Goal: Use online tool/utility: Utilize a website feature to perform a specific function

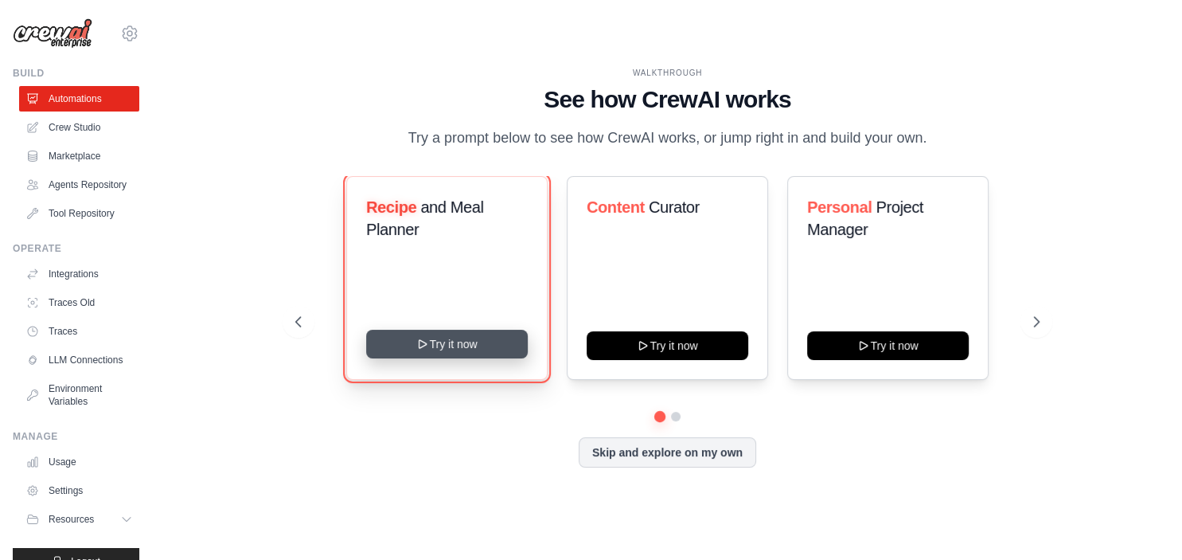
click at [428, 349] on icon at bounding box center [422, 344] width 13 height 13
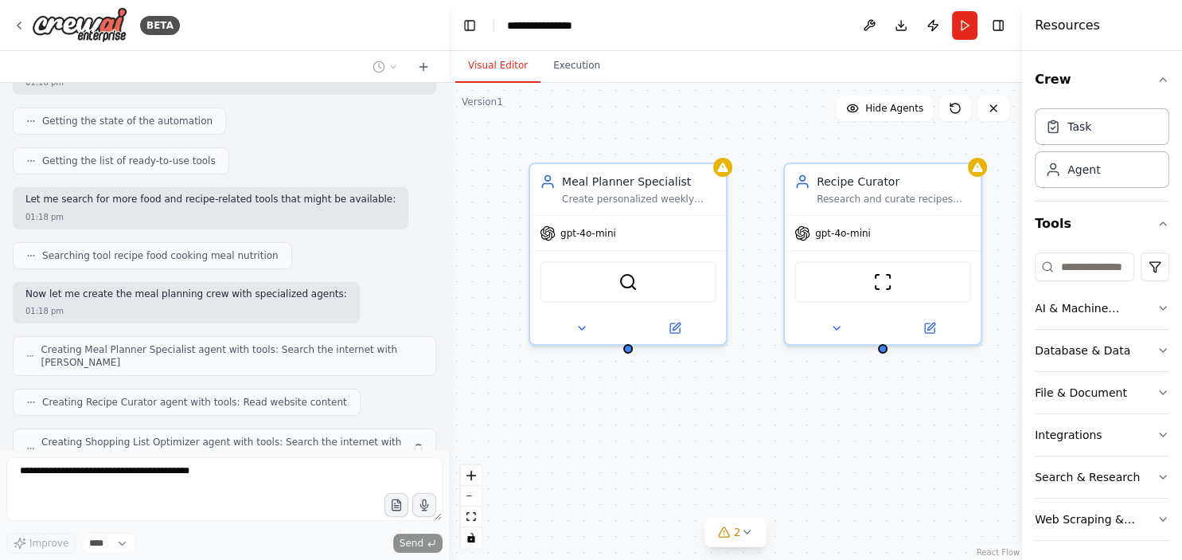
scroll to position [203, 0]
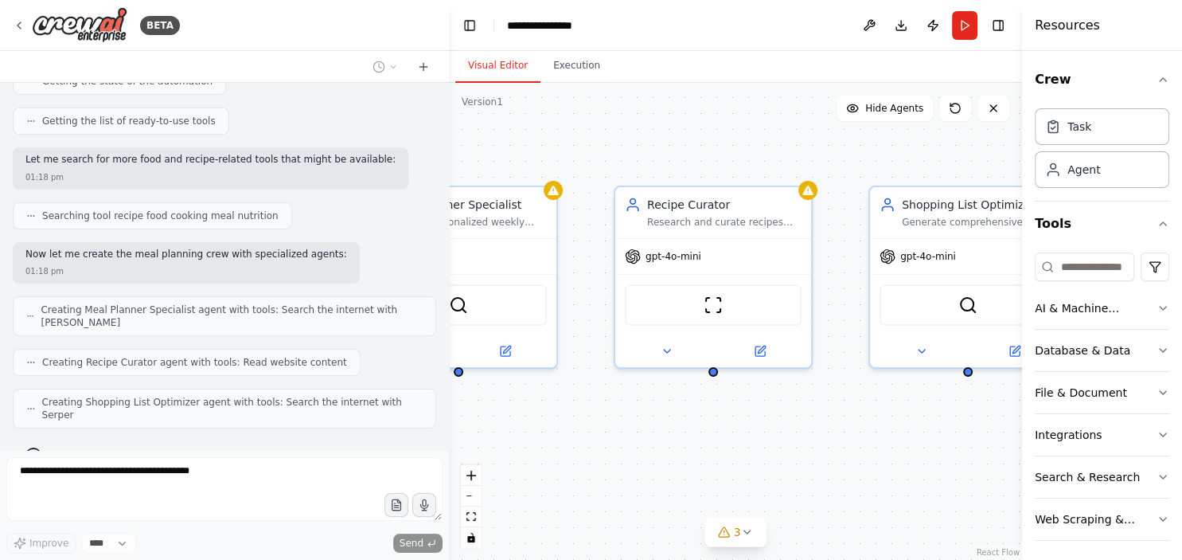
drag, startPoint x: 747, startPoint y: 233, endPoint x: 517, endPoint y: 275, distance: 234.7
click at [517, 275] on div "Meal Planner Specialist Create personalized weekly meal plans based on dietary …" at bounding box center [735, 321] width 573 height 477
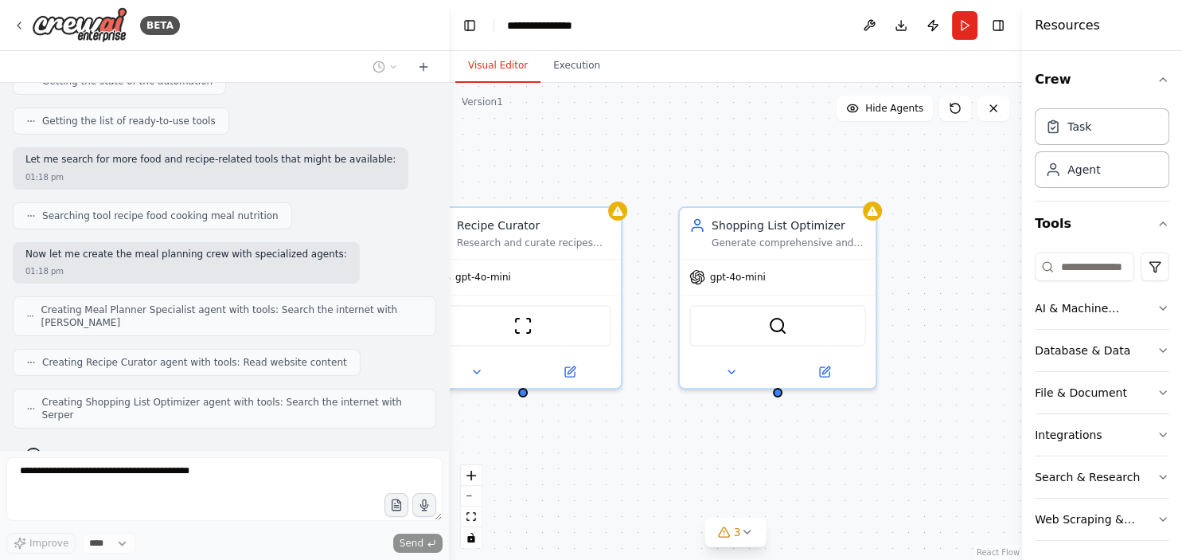
drag, startPoint x: 577, startPoint y: 167, endPoint x: 396, endPoint y: 166, distance: 181.5
click at [449, 166] on div "Meal Planner Specialist Create personalized weekly meal plans based on dietary …" at bounding box center [735, 321] width 573 height 477
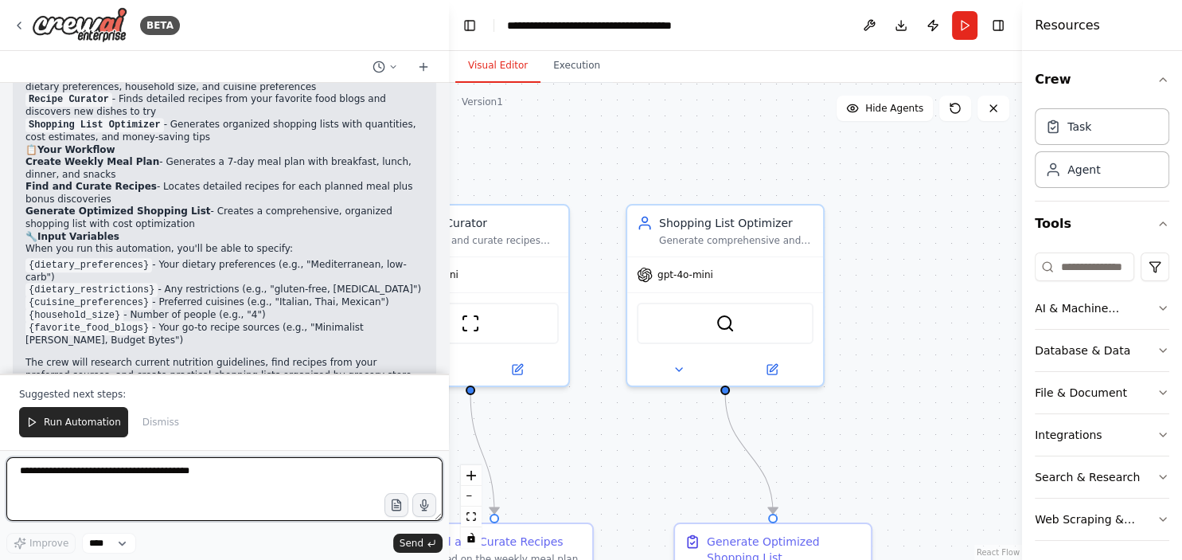
scroll to position [998, 0]
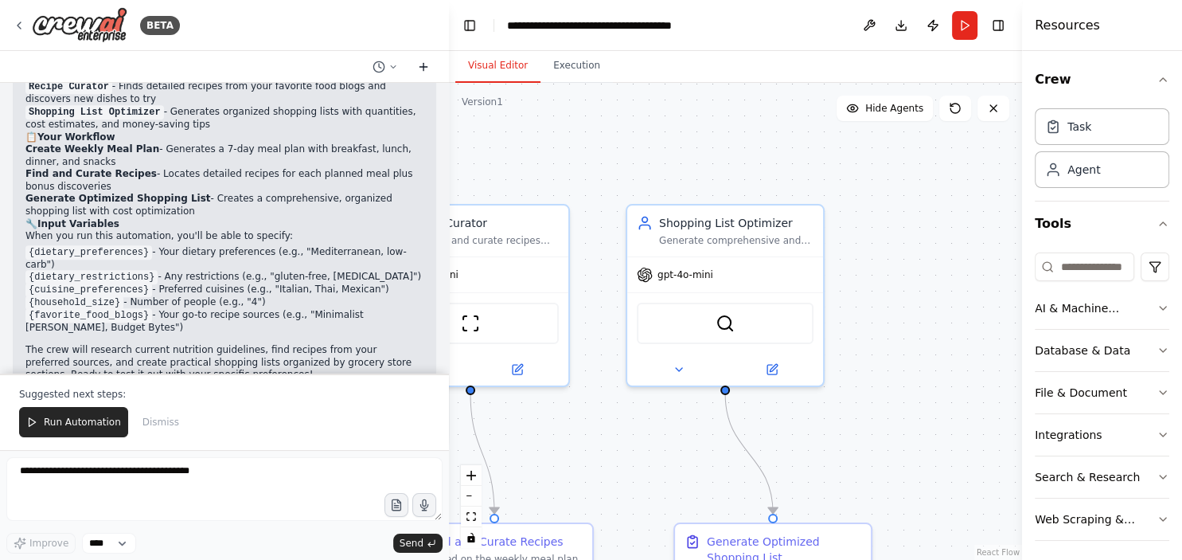
click at [424, 72] on icon at bounding box center [423, 66] width 13 height 13
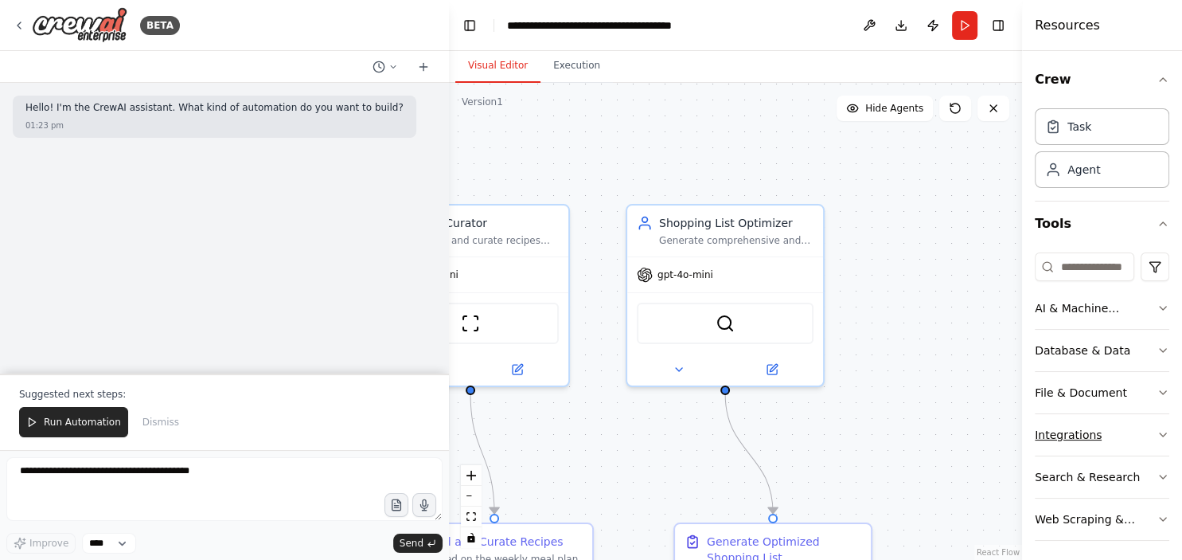
scroll to position [4, 0]
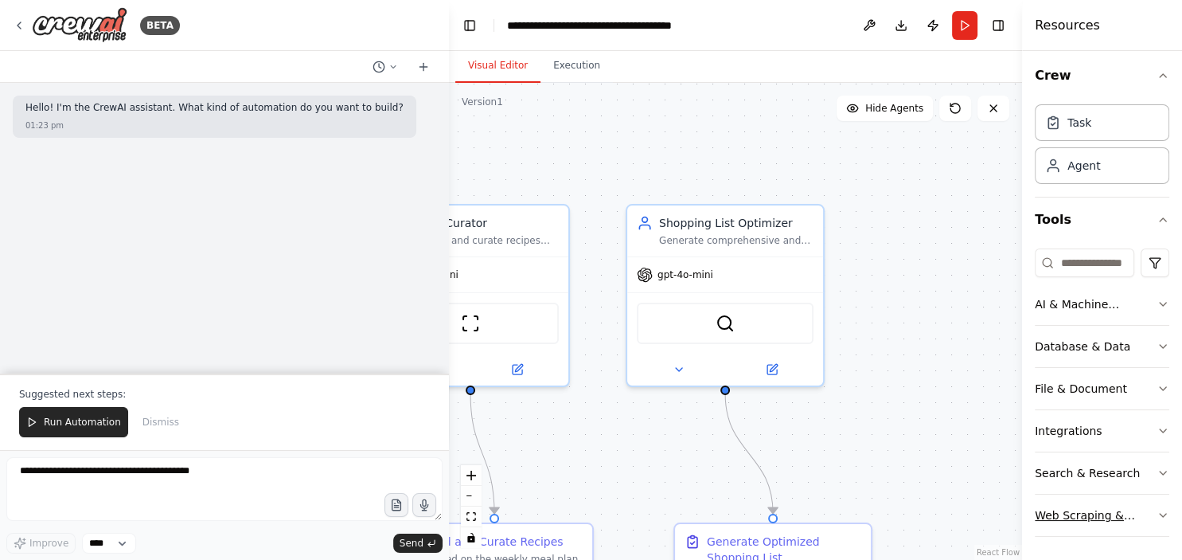
click at [1147, 514] on div "Web Scraping & Browsing" at bounding box center [1096, 515] width 122 height 16
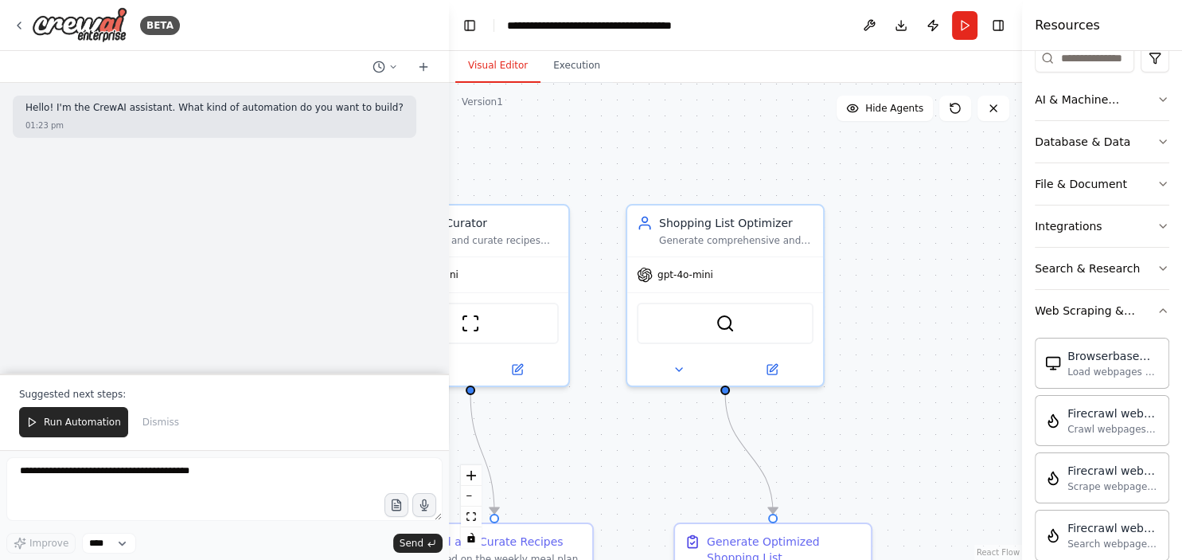
scroll to position [213, 0]
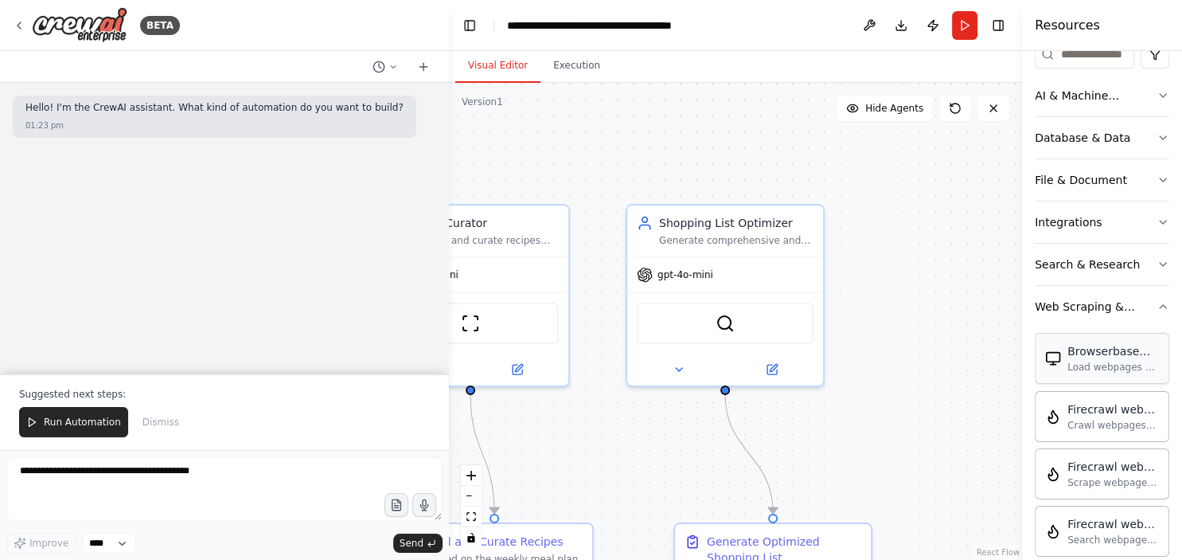
click at [1094, 356] on div "Browserbase web load tool" at bounding box center [1113, 351] width 92 height 16
click at [1165, 252] on button "Search & Research" at bounding box center [1102, 264] width 135 height 41
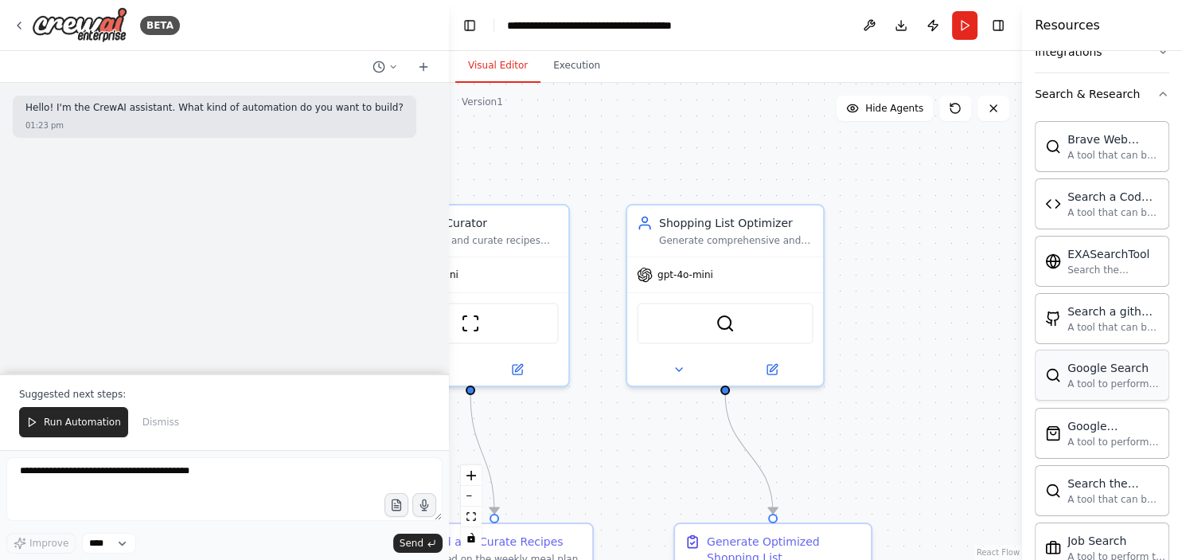
scroll to position [396, 0]
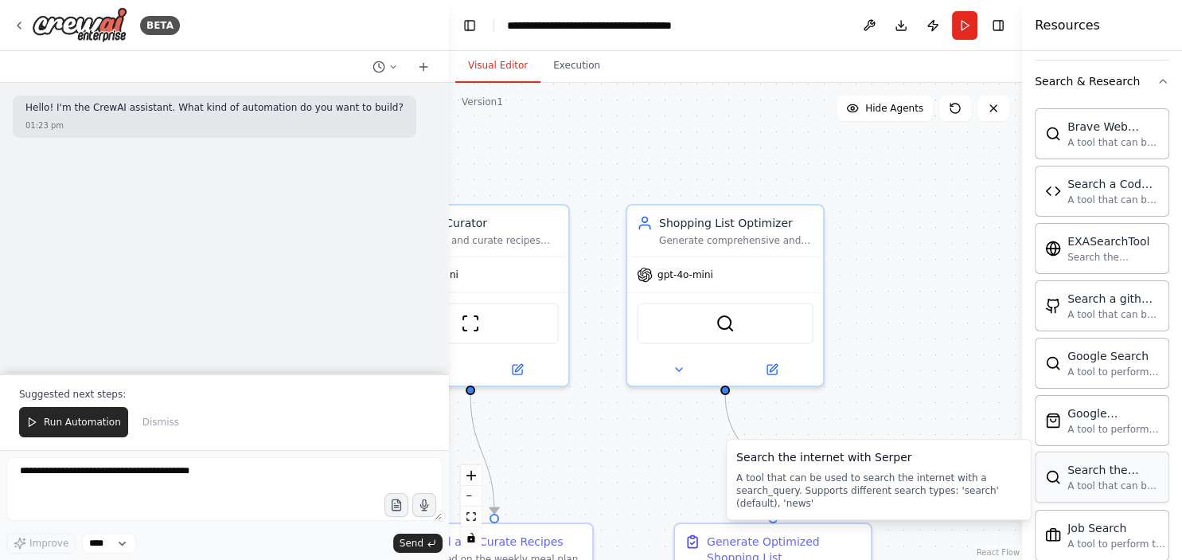
click at [1130, 475] on div "Search the internet with [PERSON_NAME] A tool that can be used to search the in…" at bounding box center [1113, 477] width 92 height 30
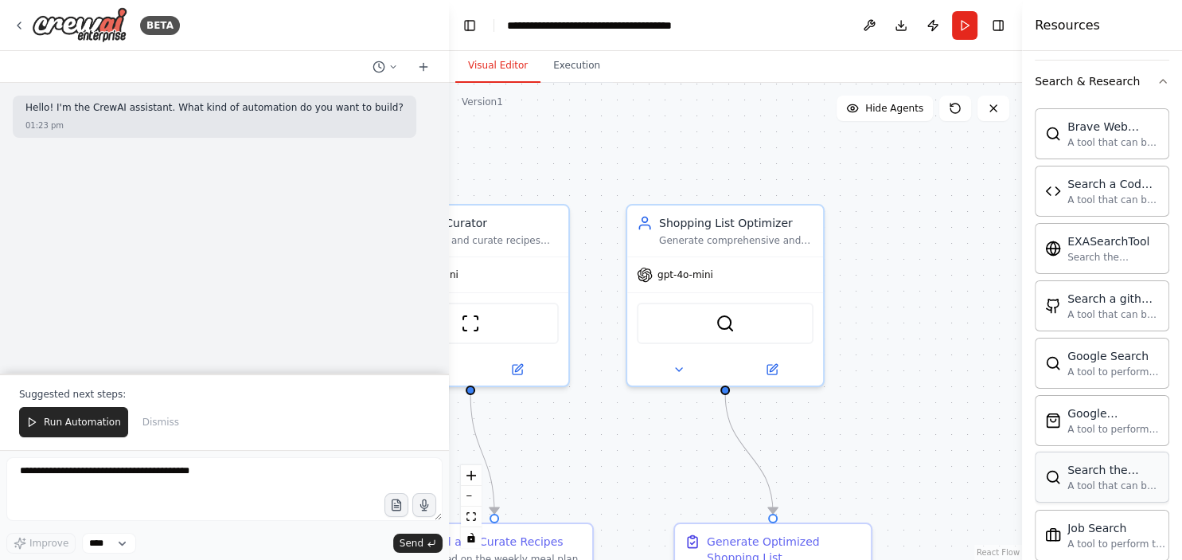
click at [1130, 475] on div "Search the internet with [PERSON_NAME] A tool that can be used to search the in…" at bounding box center [1113, 477] width 92 height 30
click at [1082, 479] on div "A tool that can be used to search the internet with a search_query. Supports di…" at bounding box center [1113, 485] width 92 height 13
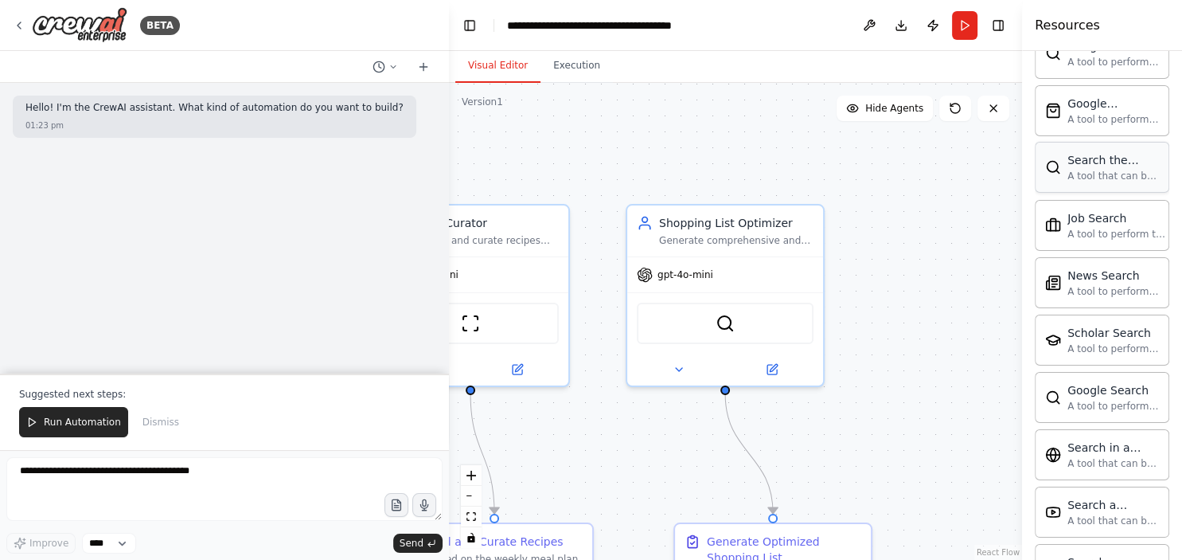
scroll to position [703, 0]
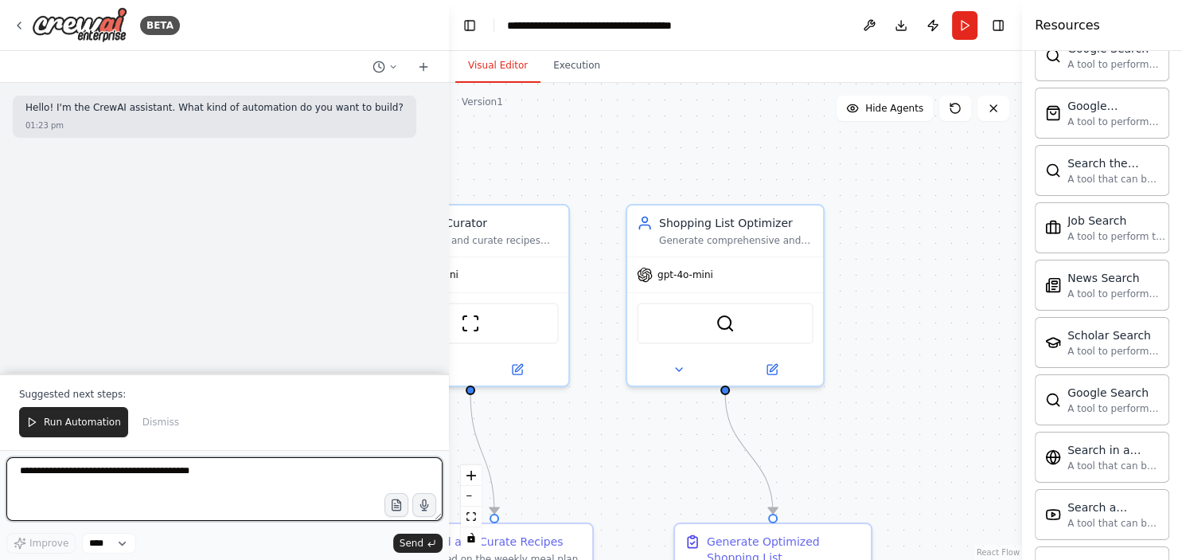
click at [306, 495] on textarea at bounding box center [224, 489] width 436 height 64
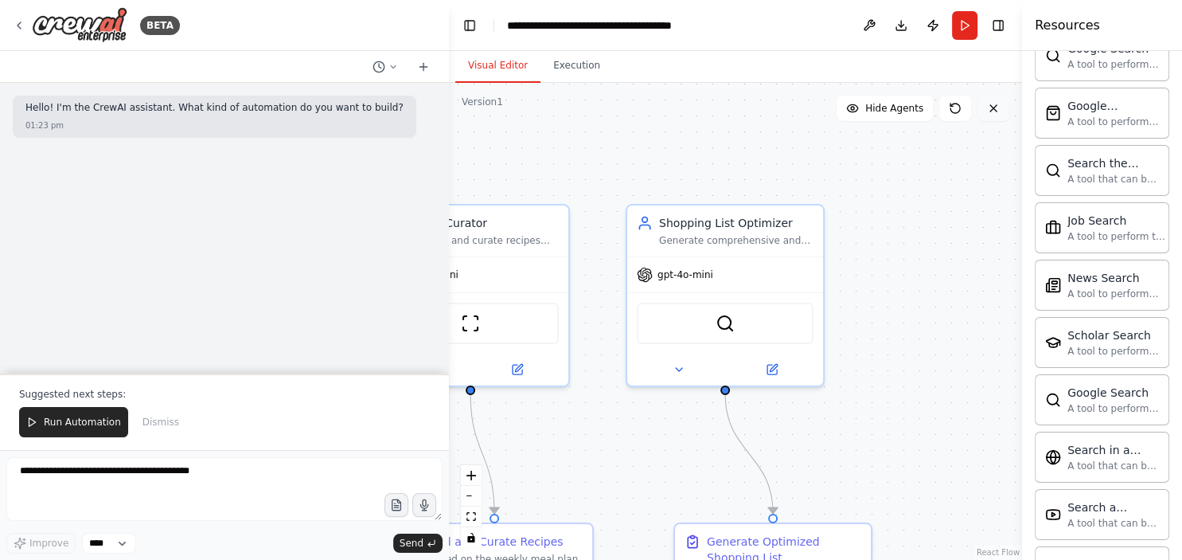
click at [997, 116] on button at bounding box center [994, 108] width 32 height 25
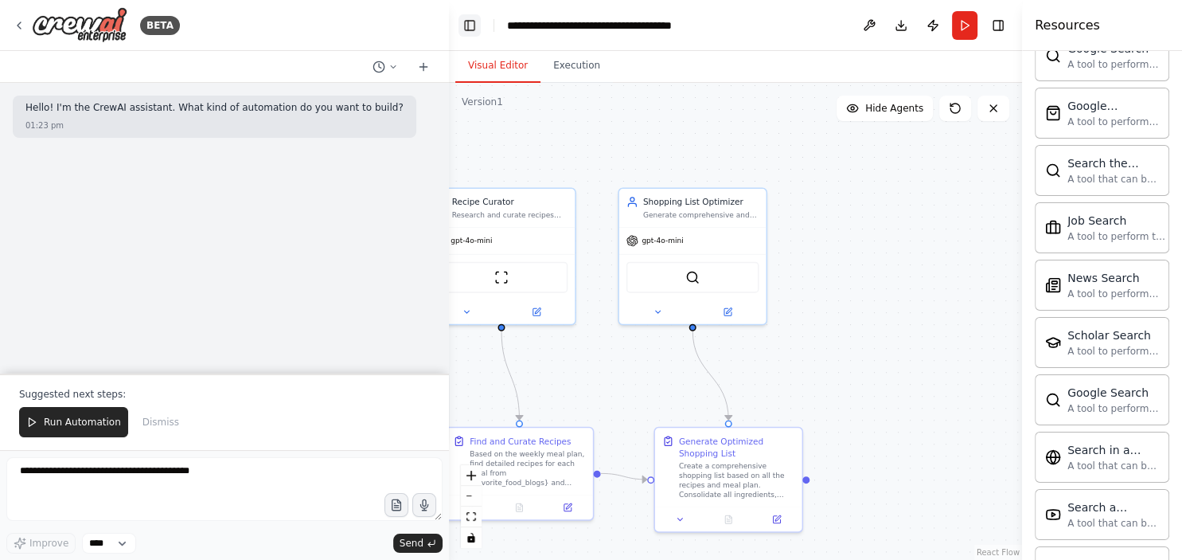
click at [474, 18] on button "Toggle Left Sidebar" at bounding box center [470, 25] width 22 height 22
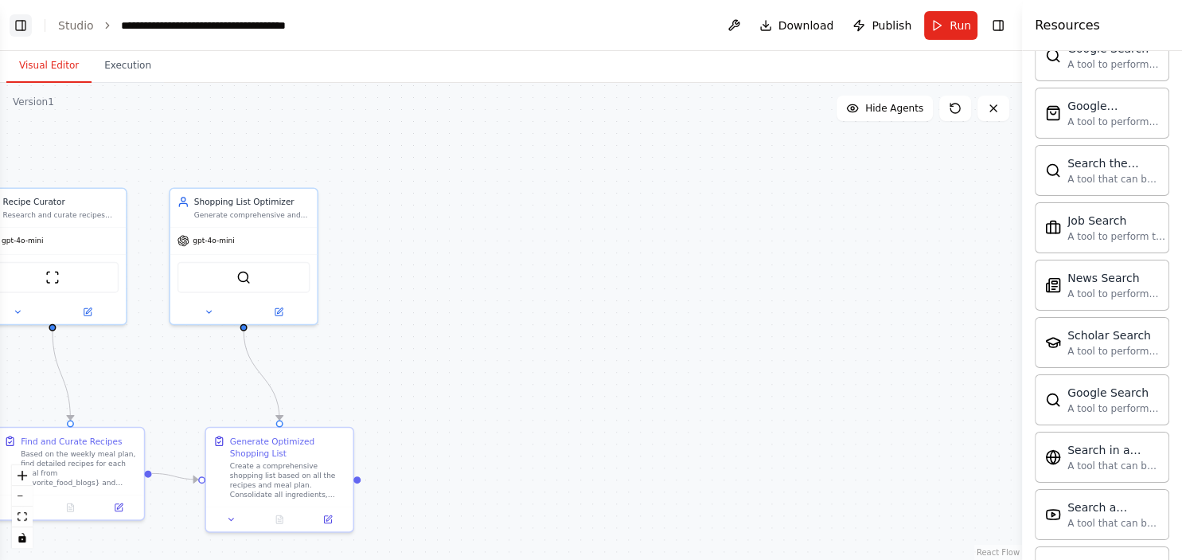
click at [18, 31] on button "Toggle Left Sidebar" at bounding box center [21, 25] width 22 height 22
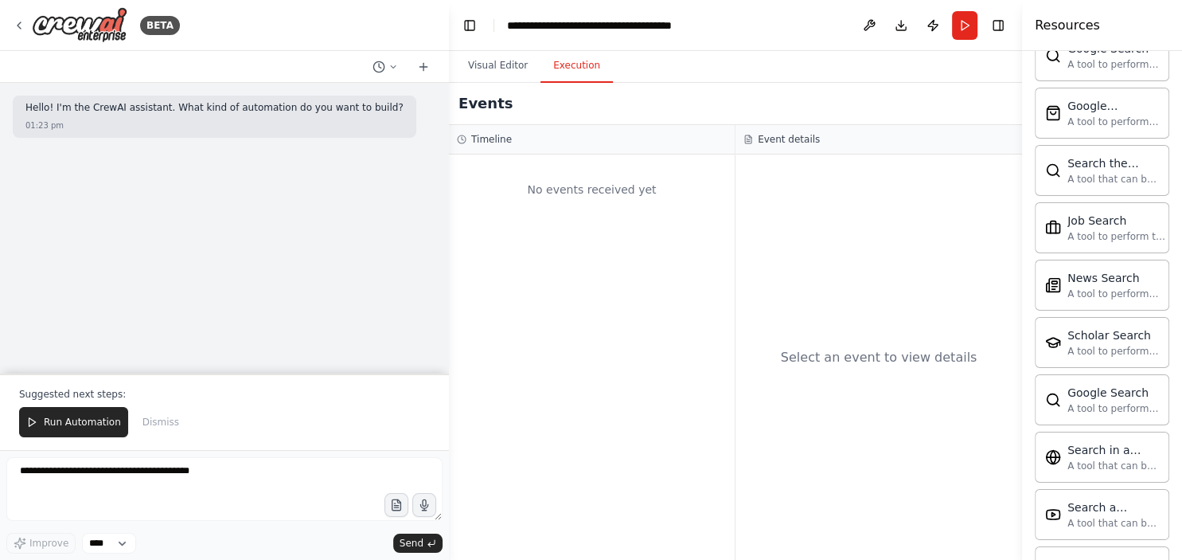
click at [555, 68] on button "Execution" at bounding box center [577, 65] width 72 height 33
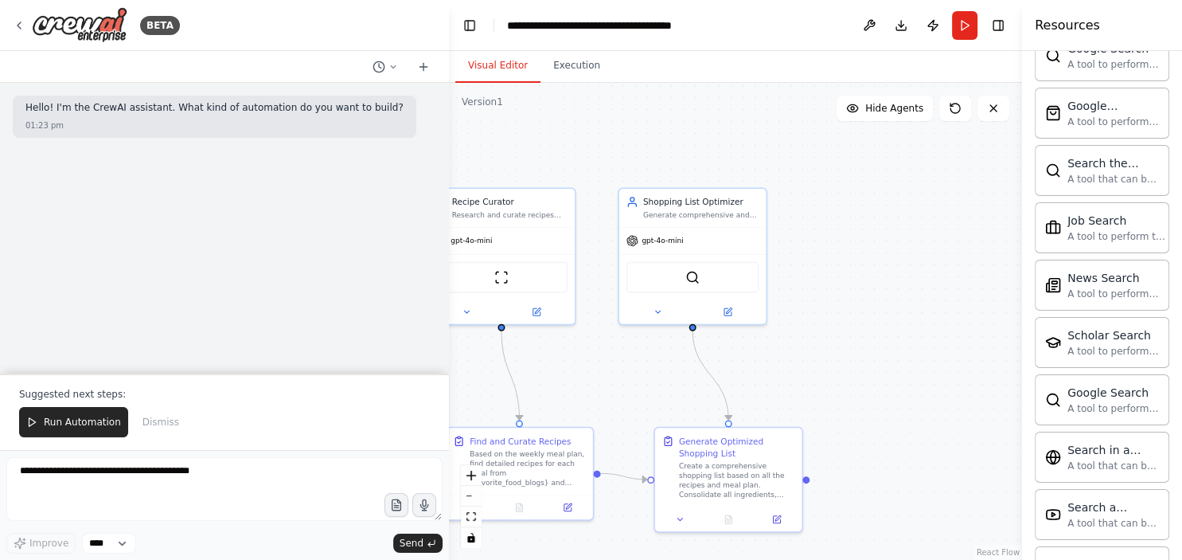
click at [494, 68] on button "Visual Editor" at bounding box center [497, 65] width 85 height 33
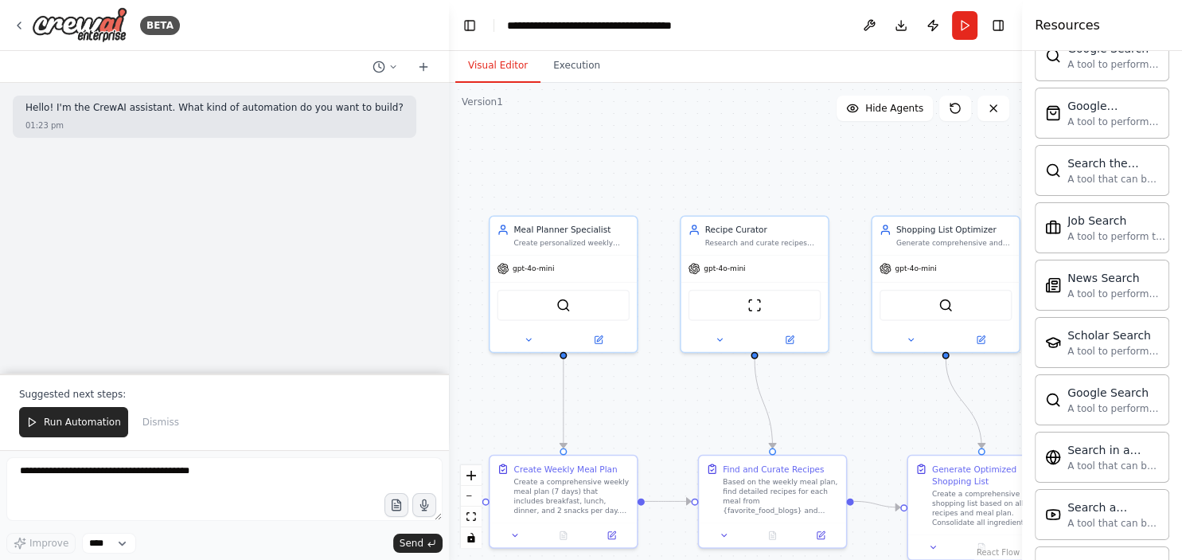
drag, startPoint x: 583, startPoint y: 361, endPoint x: 809, endPoint y: 307, distance: 232.3
click at [809, 307] on div ".deletable-edge-delete-btn { width: 20px; height: 20px; border: 0px solid #ffff…" at bounding box center [735, 321] width 573 height 477
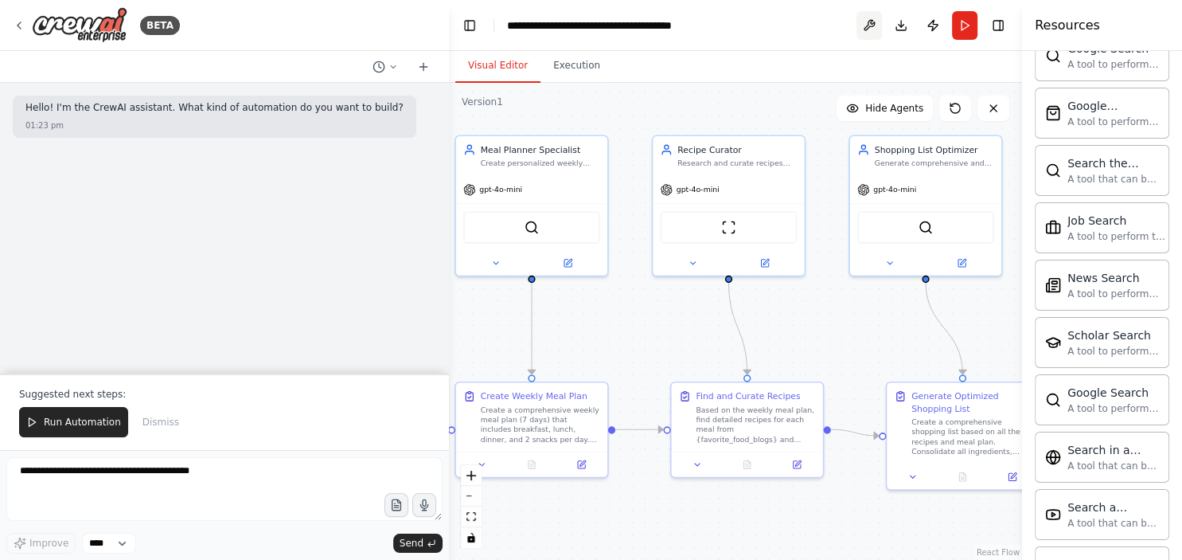
click at [873, 32] on button at bounding box center [869, 25] width 25 height 29
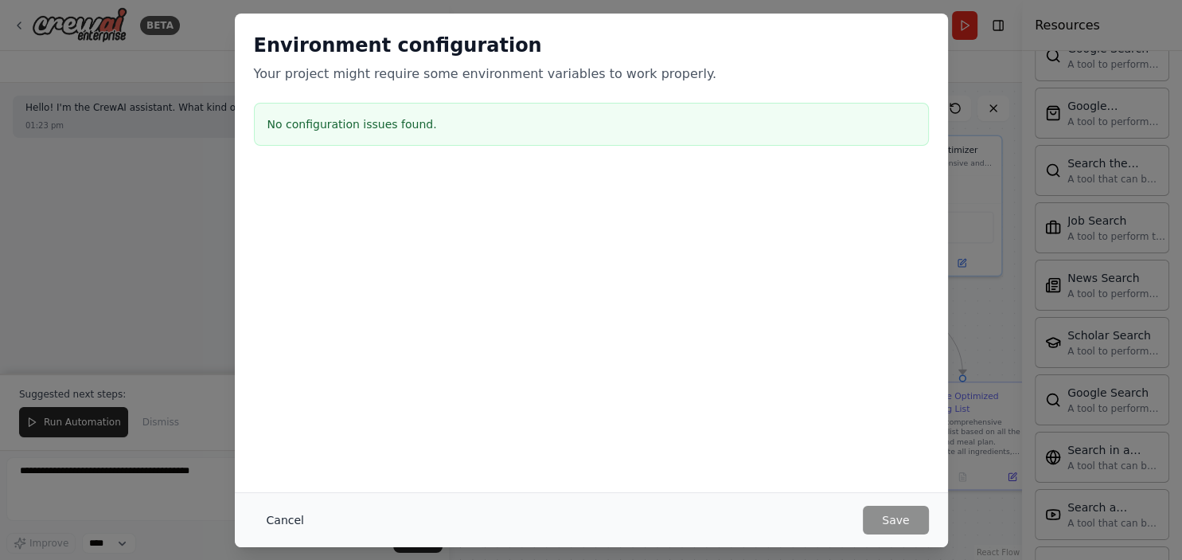
click at [282, 511] on button "Cancel" at bounding box center [285, 519] width 63 height 29
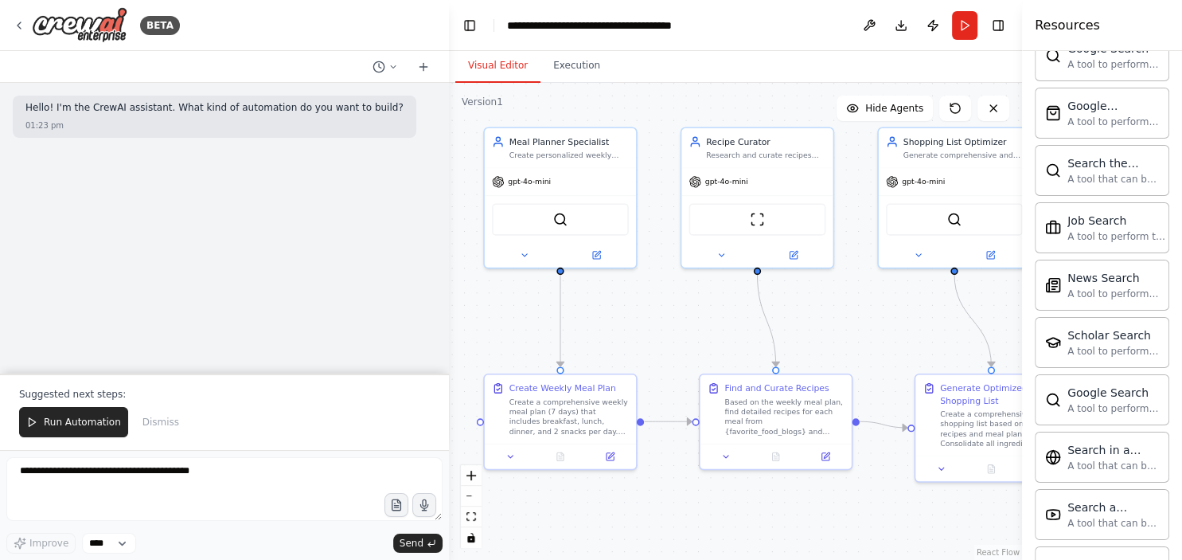
drag, startPoint x: 610, startPoint y: 110, endPoint x: 638, endPoint y: 105, distance: 29.1
click at [638, 105] on div ".deletable-edge-delete-btn { width: 20px; height: 20px; border: 0px solid #ffff…" at bounding box center [735, 321] width 573 height 477
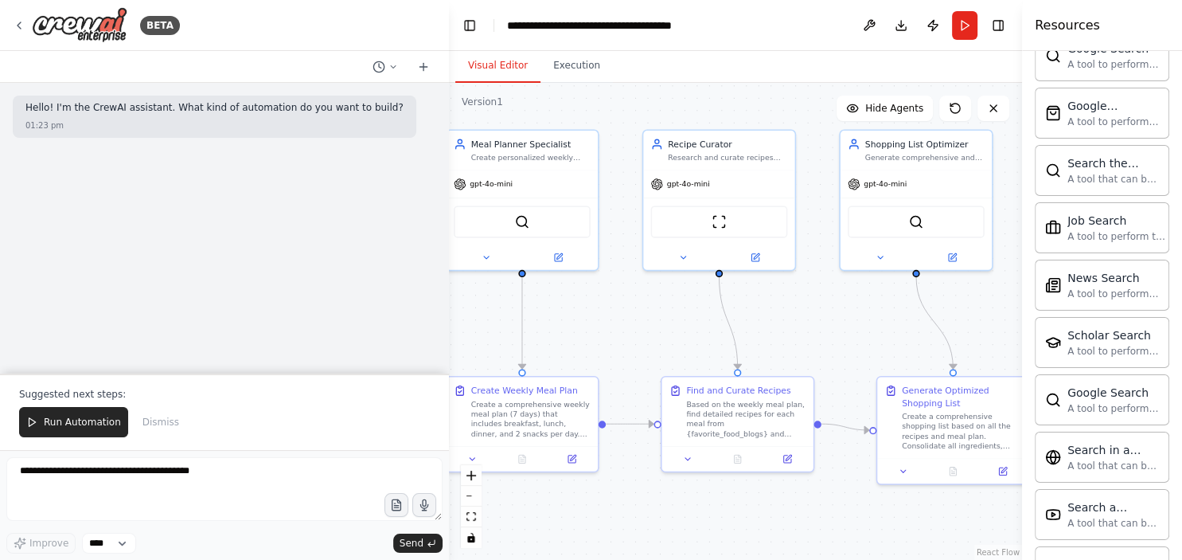
drag, startPoint x: 660, startPoint y: 356, endPoint x: 622, endPoint y: 355, distance: 38.2
click at [622, 355] on div ".deletable-edge-delete-btn { width: 20px; height: 20px; border: 0px solid #ffff…" at bounding box center [735, 321] width 573 height 477
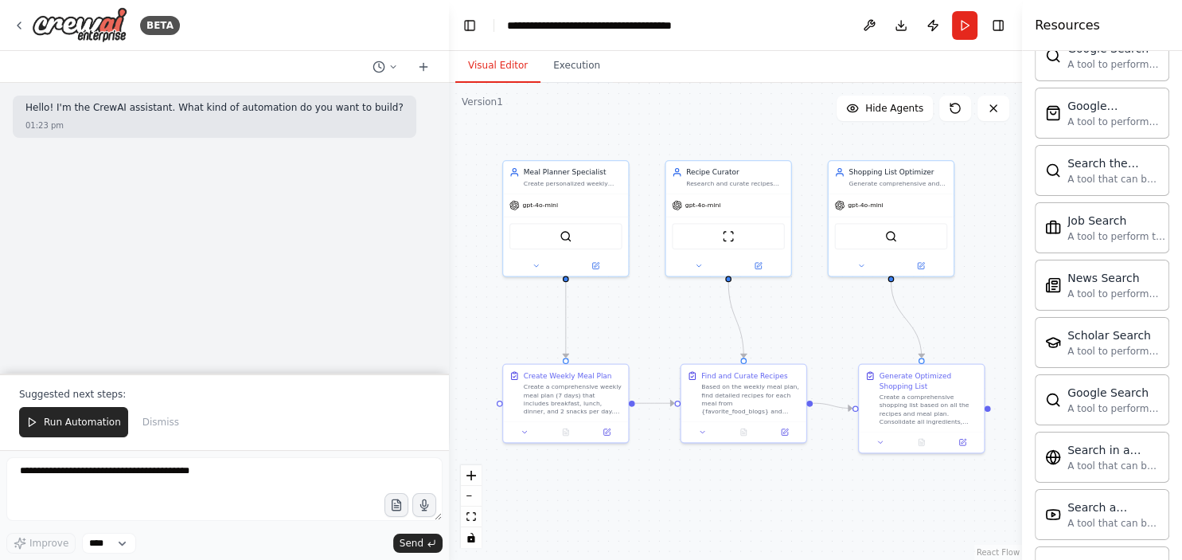
drag, startPoint x: 622, startPoint y: 355, endPoint x: 648, endPoint y: 345, distance: 28.0
click at [648, 345] on div ".deletable-edge-delete-btn { width: 20px; height: 20px; border: 0px solid #ffff…" at bounding box center [735, 321] width 573 height 477
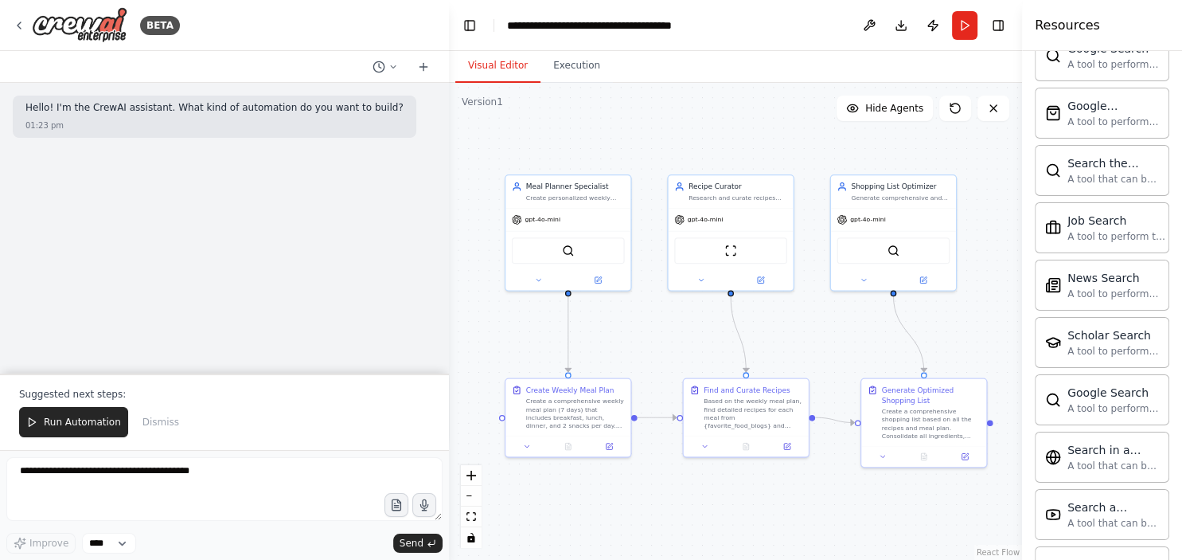
drag, startPoint x: 644, startPoint y: 294, endPoint x: 646, endPoint y: 304, distance: 10.6
click at [646, 304] on div ".deletable-edge-delete-btn { width: 20px; height: 20px; border: 0px solid #ffff…" at bounding box center [735, 321] width 573 height 477
click at [928, 368] on div ".deletable-edge-delete-btn { width: 20px; height: 20px; border: 0px solid #ffff…" at bounding box center [735, 321] width 573 height 477
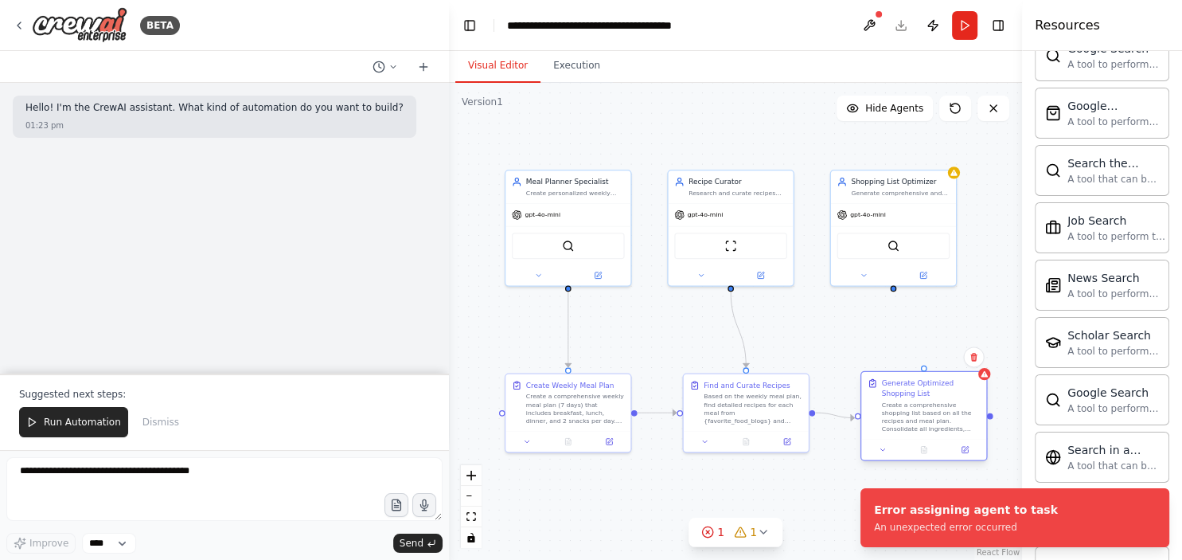
drag, startPoint x: 975, startPoint y: 401, endPoint x: 967, endPoint y: 400, distance: 8.1
click at [967, 400] on div "Generate Optimized Shopping List Create a comprehensive shopping list based on …" at bounding box center [931, 405] width 99 height 55
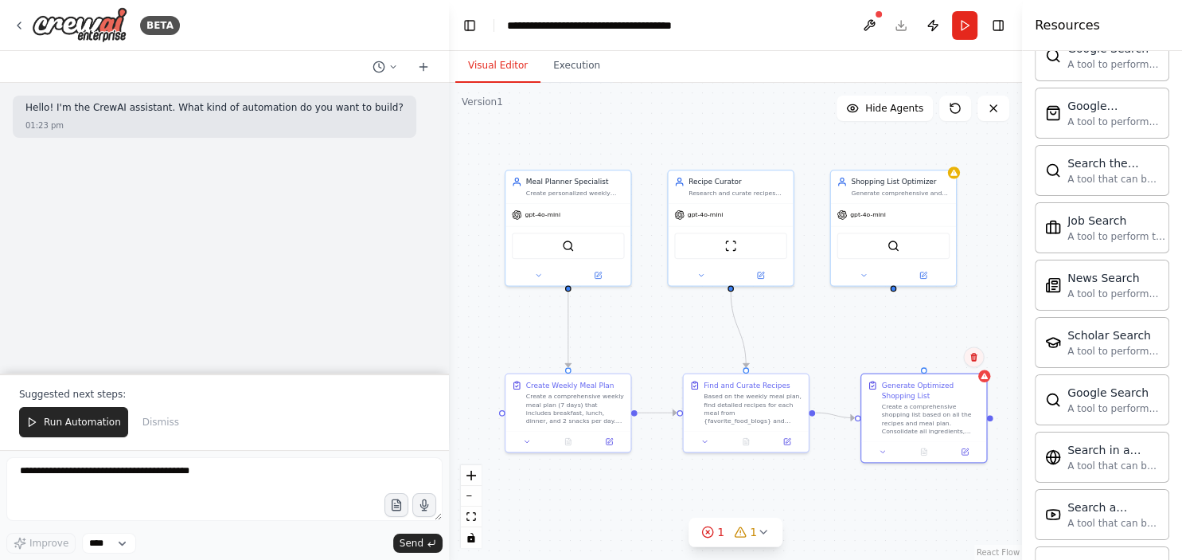
click at [978, 361] on icon at bounding box center [974, 357] width 10 height 10
click at [939, 353] on button "Confirm" at bounding box center [928, 356] width 57 height 19
click at [1006, 118] on button at bounding box center [994, 108] width 32 height 25
click at [963, 108] on button at bounding box center [955, 108] width 32 height 25
click at [752, 531] on icon at bounding box center [746, 531] width 13 height 13
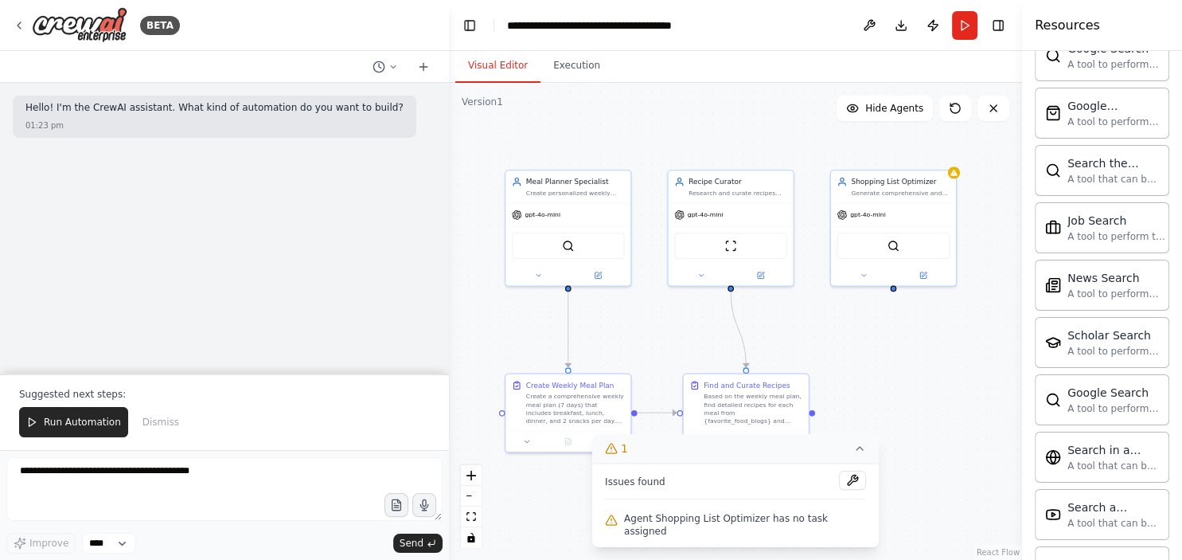
click at [909, 325] on div ".deletable-edge-delete-btn { width: 20px; height: 20px; border: 0px solid #ffff…" at bounding box center [735, 321] width 573 height 477
click at [1120, 326] on div "Scholar Search" at bounding box center [1113, 334] width 92 height 16
click at [1095, 338] on div "Scholar Search A tool to perform scholarly literature search with a search_quer…" at bounding box center [1113, 341] width 92 height 30
